Goal: Navigation & Orientation: Go to known website

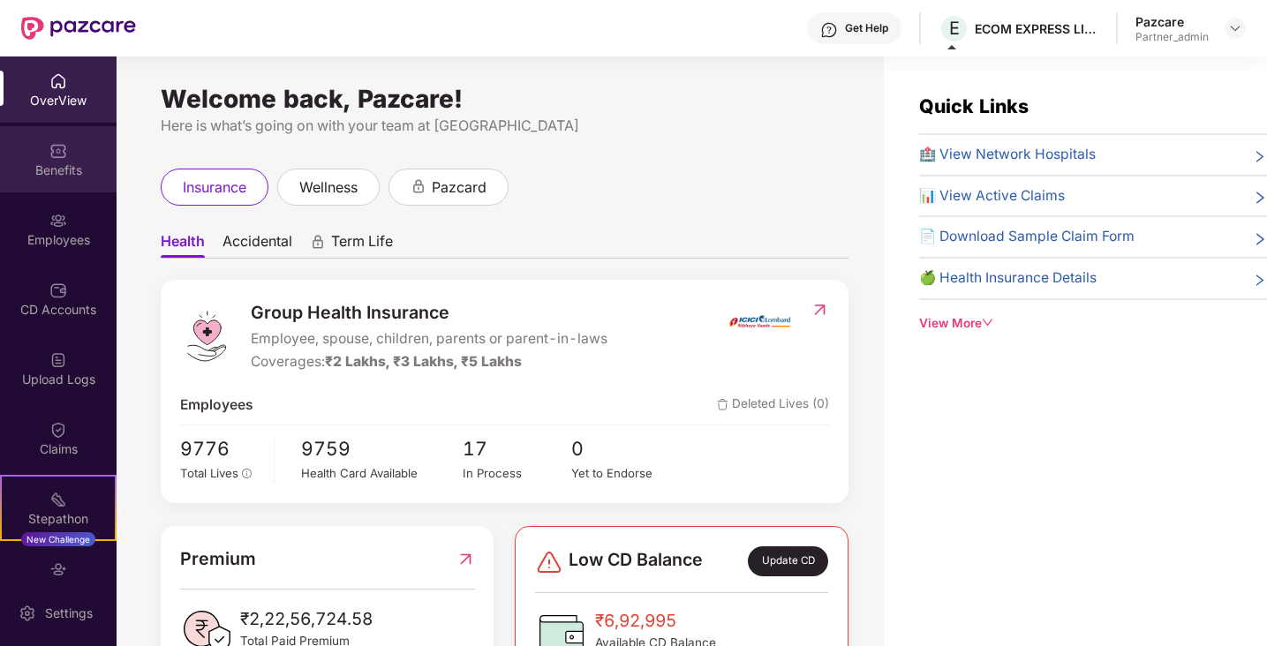
click at [64, 162] on div "Benefits" at bounding box center [58, 171] width 117 height 18
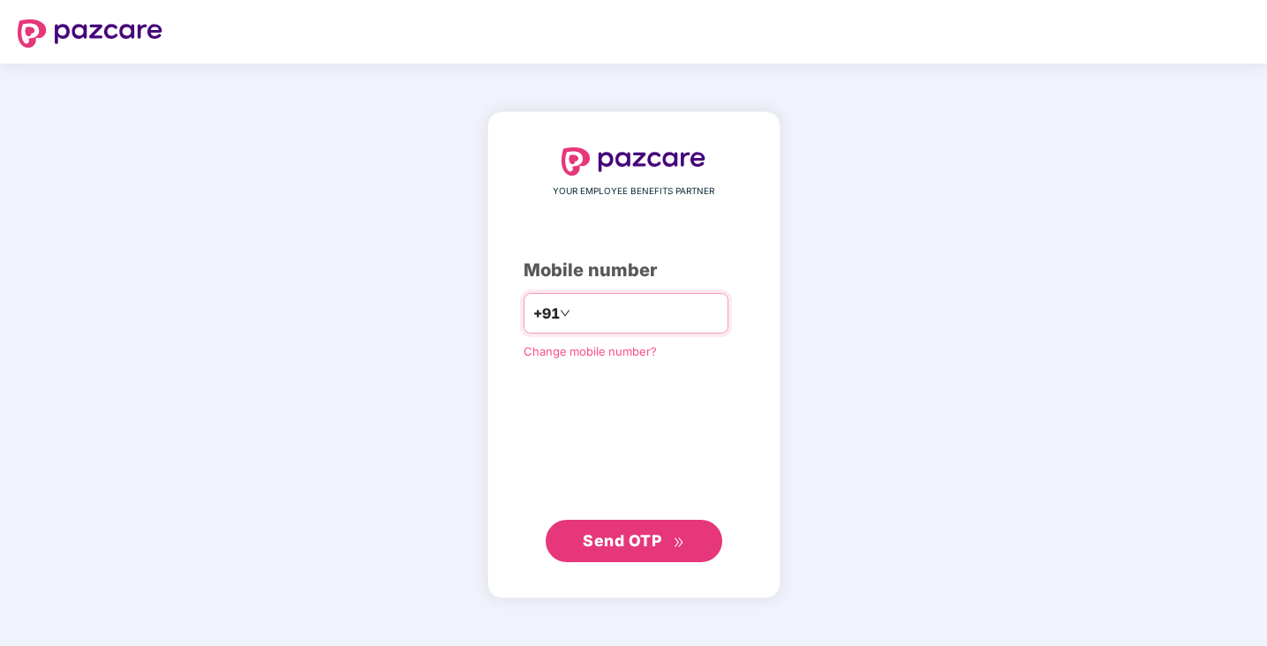
click at [699, 317] on input "number" at bounding box center [646, 313] width 145 height 28
type input "**********"
click at [620, 537] on span "Send OTP" at bounding box center [622, 540] width 79 height 19
